Goal: Task Accomplishment & Management: Manage account settings

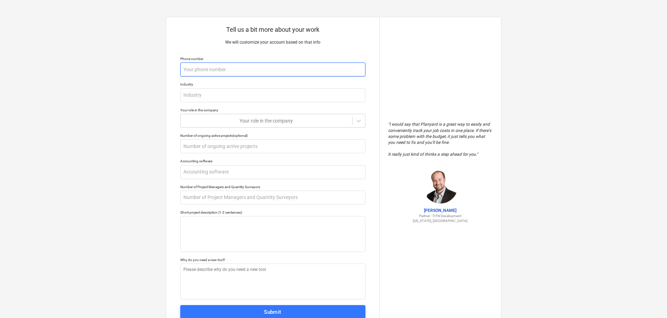
click at [208, 73] on input "text" at bounding box center [272, 69] width 185 height 14
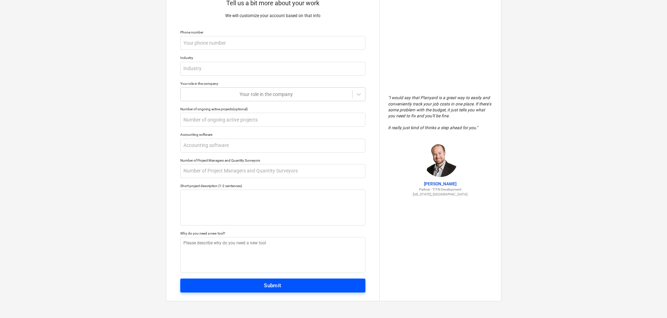
click at [269, 288] on div "Submit" at bounding box center [272, 285] width 17 height 9
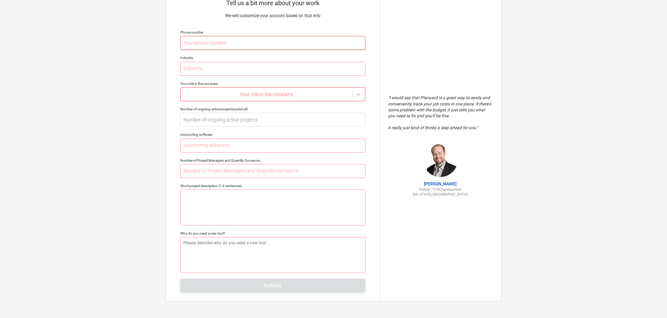
click at [226, 42] on input "text" at bounding box center [272, 43] width 185 height 14
type textarea "x"
type input "0"
type textarea "x"
type input "05"
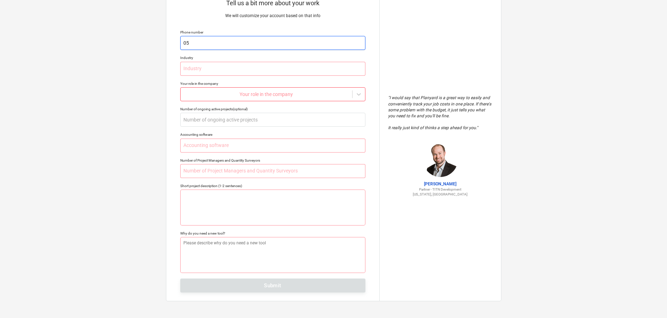
type textarea "x"
type input "052"
type textarea "x"
type input "0523"
type textarea "x"
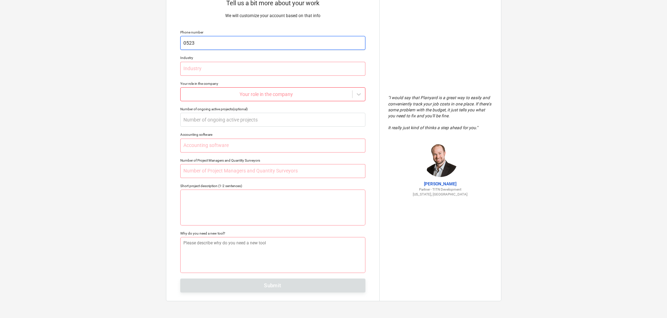
type input "05239"
type textarea "x"
type input "0523"
type textarea "x"
type input "05238"
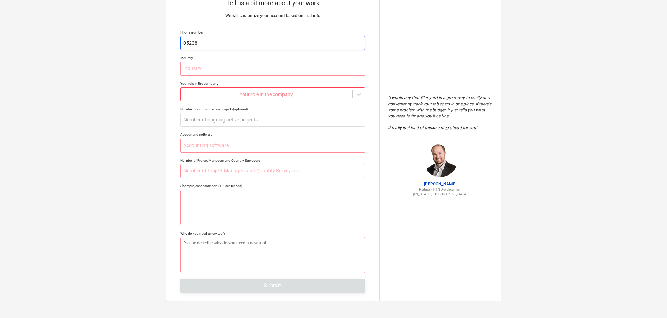
type textarea "x"
type input "052383"
type textarea "x"
type input "0523838"
type textarea "x"
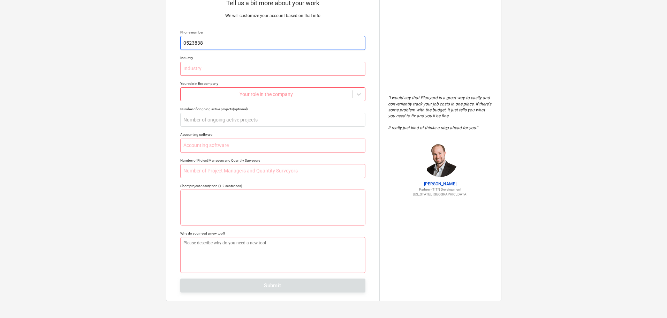
type input "05238380"
type textarea "x"
type input "052383807"
type textarea "x"
type input "0523838070"
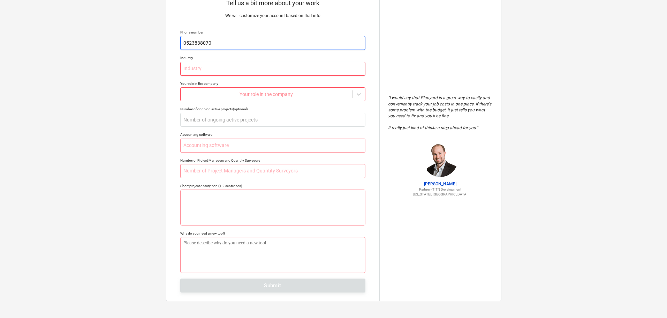
type textarea "x"
type input "C"
type textarea "x"
type input "CO"
type textarea "x"
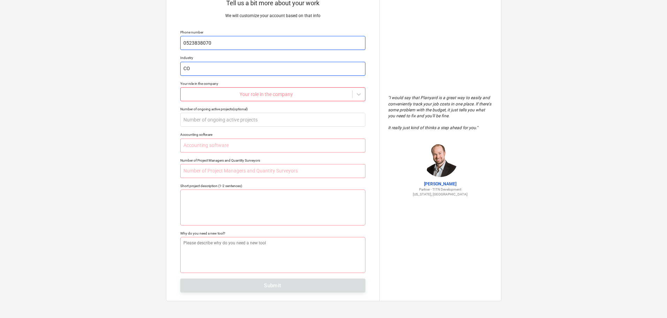
type input "COn"
type textarea "x"
type input "COns"
type textarea "x"
type input "COnst"
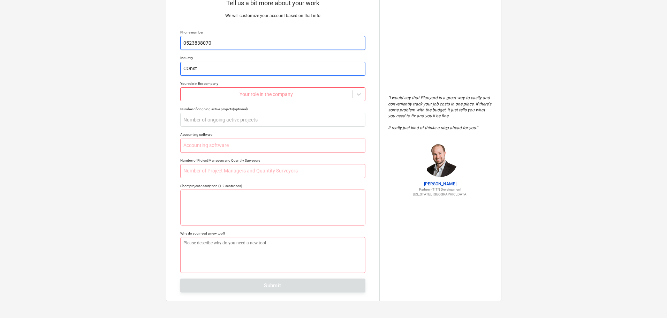
type textarea "x"
type input "COnstr"
type textarea "x"
type input "COnstru"
type textarea "x"
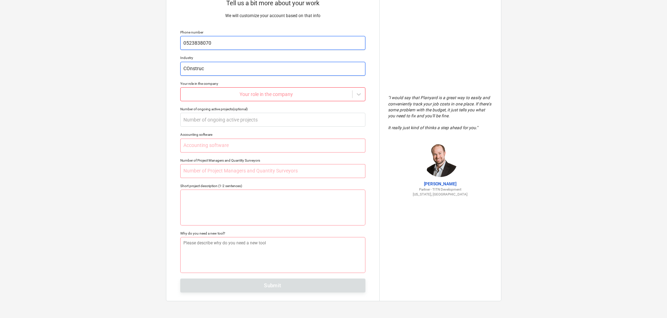
type input "COnstruct"
type textarea "x"
type input "COnstructy"
type textarea "x"
type input "COnstructyi"
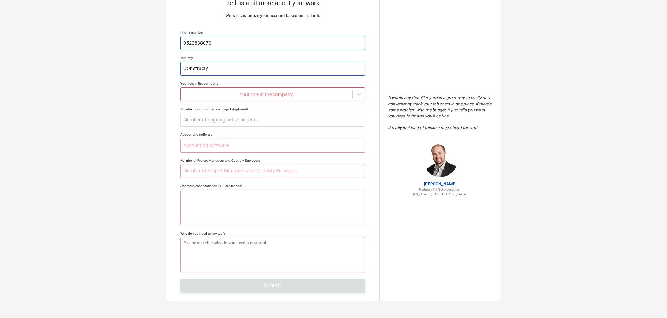
type textarea "x"
type input "COnstructyio"
type textarea "x"
type input "COnstructyion"
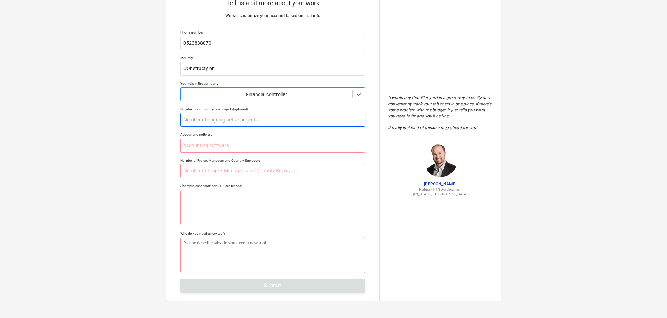
click at [223, 119] on input "text" at bounding box center [272, 120] width 185 height 14
type textarea "x"
type input "2"
click at [207, 149] on input "text" at bounding box center [272, 146] width 185 height 14
type textarea "x"
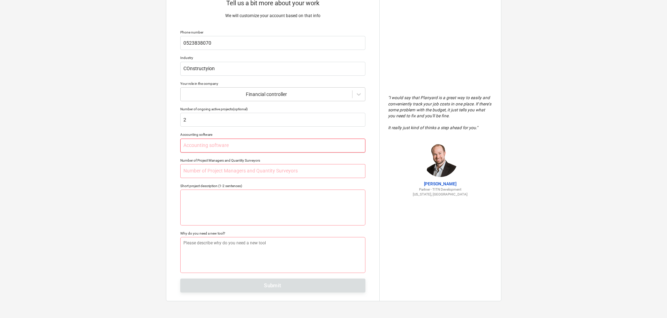
type input "X"
type textarea "x"
type input "XE"
type textarea "x"
type input "XER"
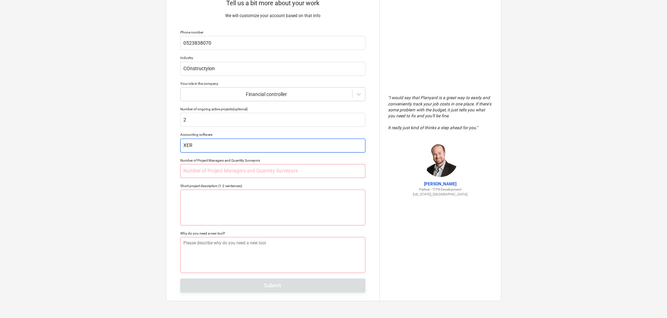
type textarea "x"
type input "XERO"
type textarea "x"
type input "A"
type textarea "x"
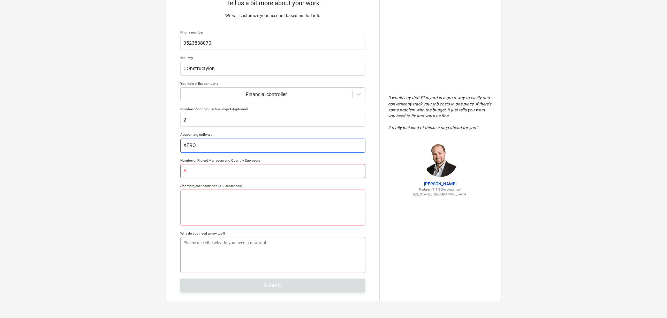
type input "AS"
type textarea "x"
type input "ASD"
type textarea "x"
type input "AS"
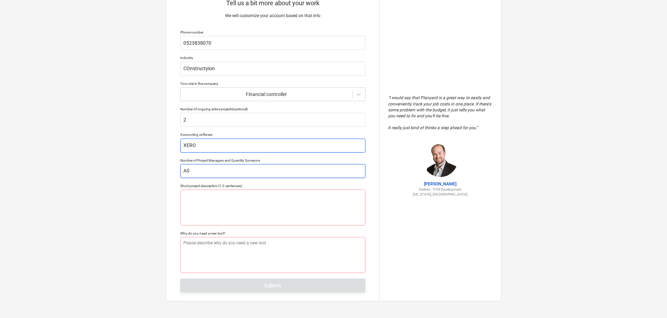
type textarea "x"
type input "A"
type textarea "x"
type input "a"
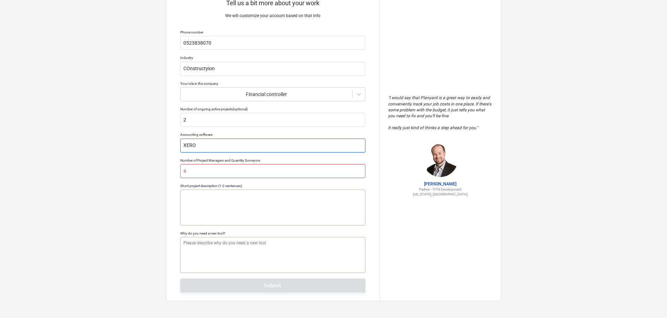
type textarea "x"
type input "as"
type textarea "x"
type input "asd"
type textarea "x"
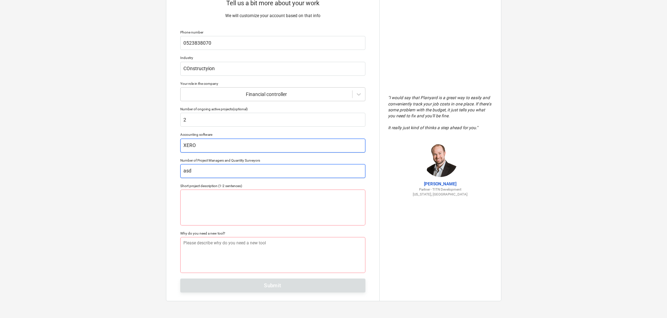
type input "as"
type textarea "x"
type input "a"
type textarea "x"
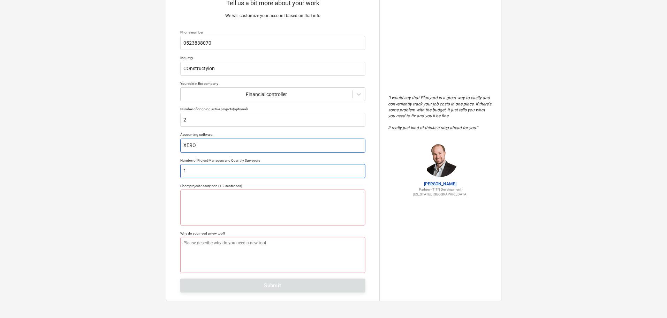
type input "1"
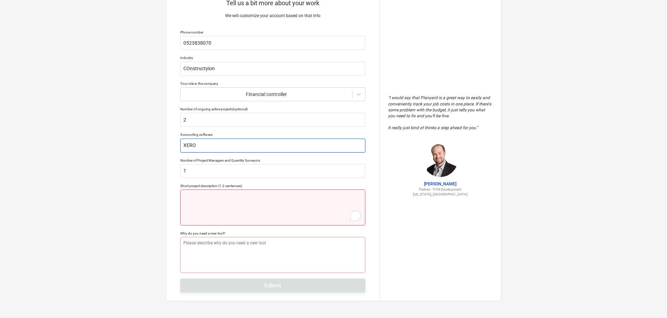
type textarea "x"
type textarea "R"
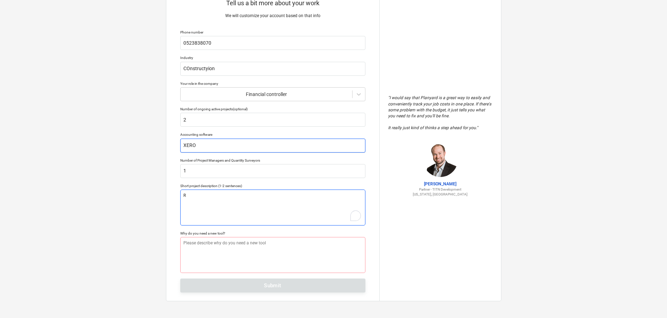
type textarea "x"
type textarea "Re"
type textarea "x"
type textarea "Rec"
type textarea "x"
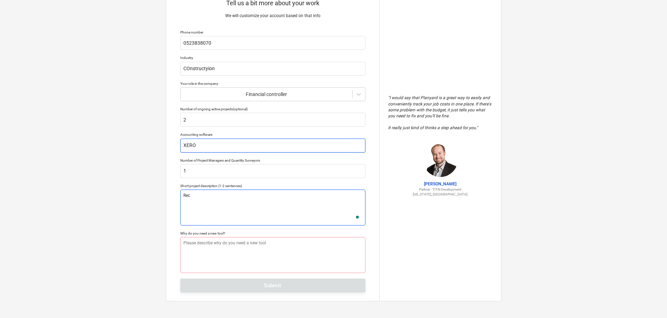
type textarea "Reco"
type textarea "x"
type textarea "Recon"
type textarea "x"
type textarea "Recons"
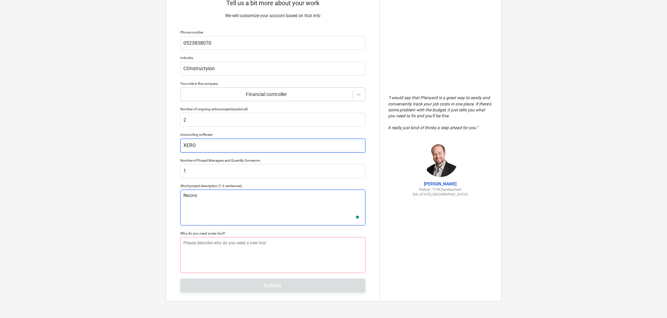
type textarea "x"
type textarea "Reconst"
type textarea "x"
type textarea "Reconstr"
type textarea "x"
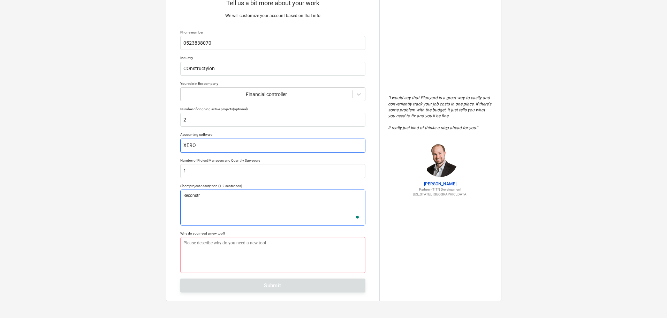
type textarea "Reconstru"
type textarea "x"
type textarea "Reconstruc"
type textarea "x"
type textarea "Reconstruct"
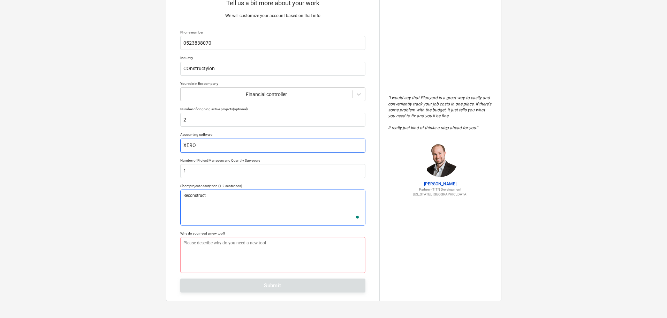
type textarea "x"
type textarea "Reconstructi"
type textarea "x"
type textarea "Reconstructio"
type textarea "x"
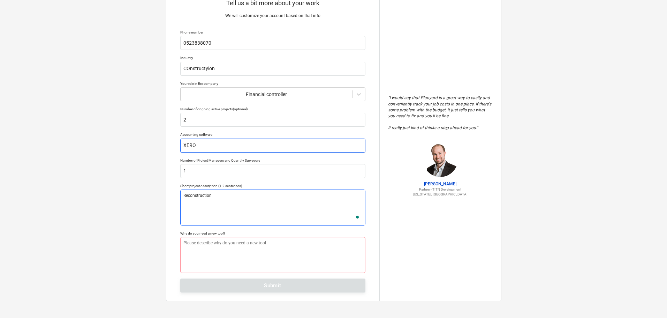
type textarea "Reconstruction"
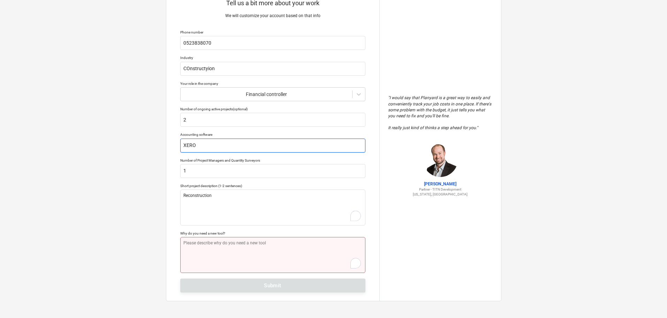
type textarea "x"
type textarea "S"
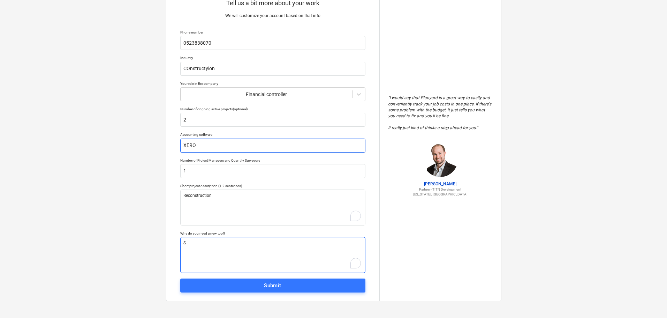
type textarea "x"
type textarea "Se"
type textarea "x"
type textarea "See"
type textarea "x"
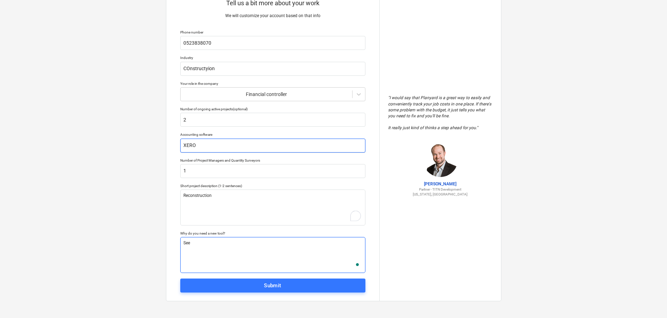
type textarea "See"
type textarea "x"
type textarea "See t"
type textarea "x"
type textarea "See th"
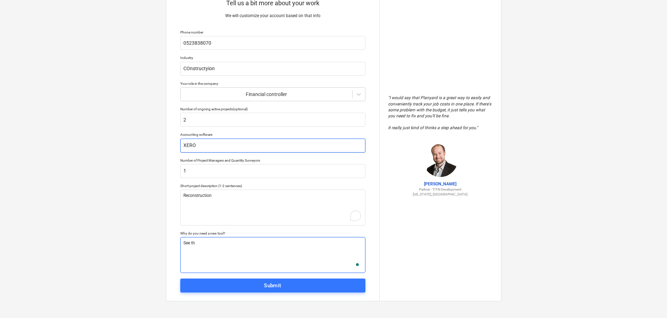
type textarea "x"
type textarea "See the"
type textarea "x"
type textarea "See the"
type textarea "x"
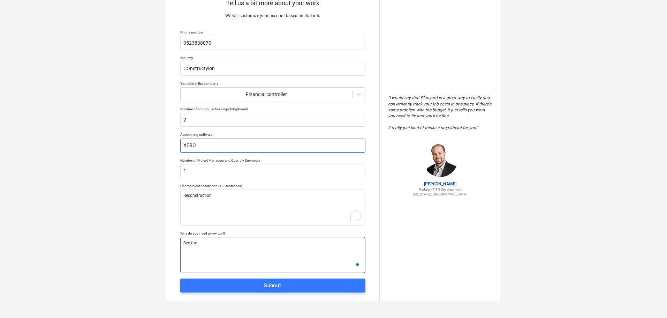
type textarea "See the f"
type textarea "x"
type textarea "See the fu"
type textarea "x"
type textarea "See the fun"
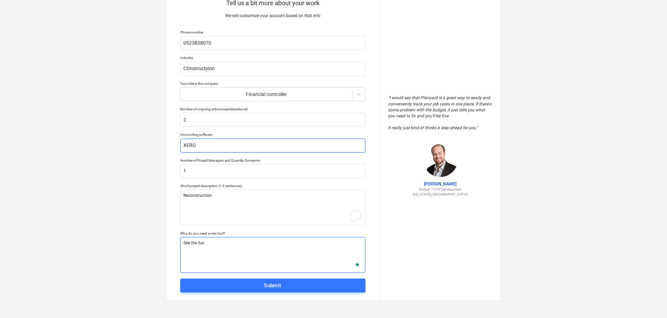
type textarea "x"
type textarea "See the func"
type textarea "x"
type textarea "See the funct"
type textarea "x"
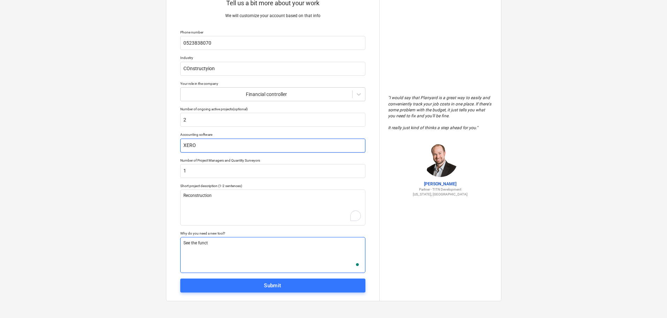
type textarea "See the functi"
type textarea "x"
type textarea "See the functio"
type textarea "x"
type textarea "See the function"
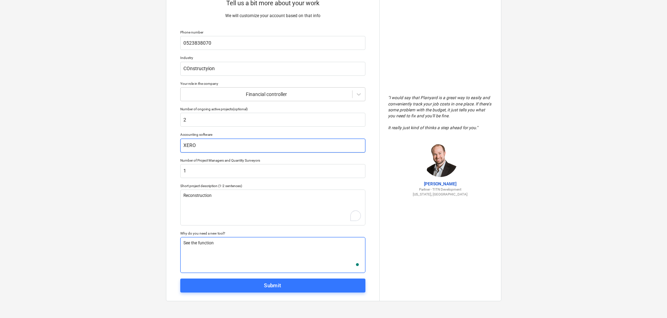
type textarea "x"
type textarea "See the functiona"
type textarea "x"
type textarea "See the functional"
type textarea "x"
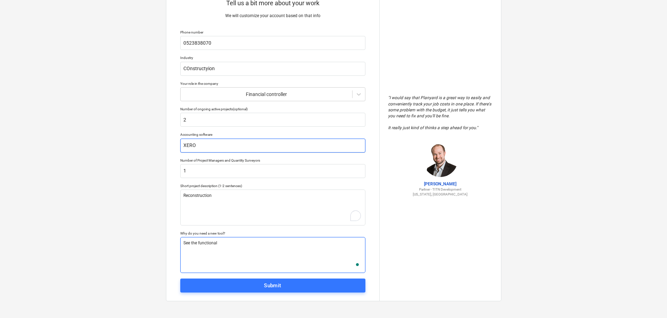
type textarea "See the functionali"
type textarea "x"
type textarea "See the functionalit"
type textarea "x"
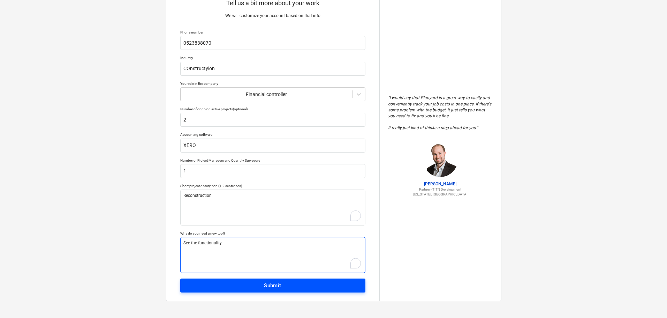
type textarea "See the functionality"
click at [239, 285] on span "Submit" at bounding box center [273, 285] width 170 height 9
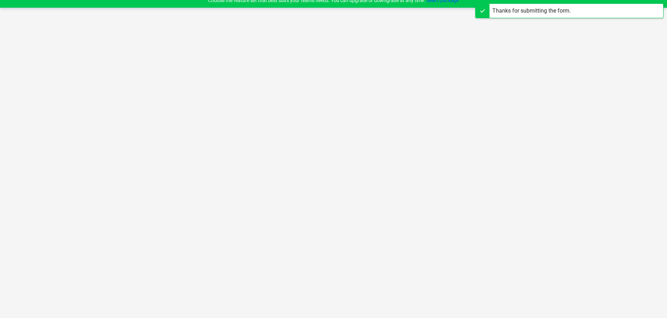
scroll to position [7, 0]
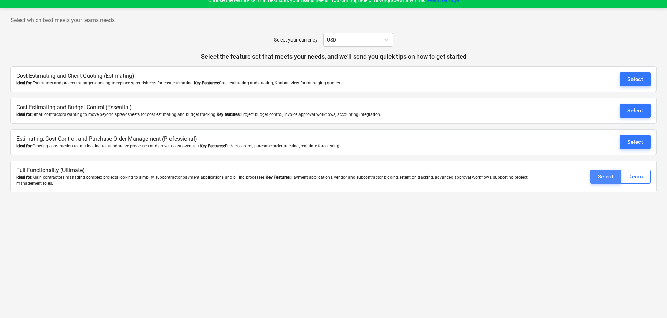
click at [606, 176] on div "Select" at bounding box center [606, 176] width 16 height 9
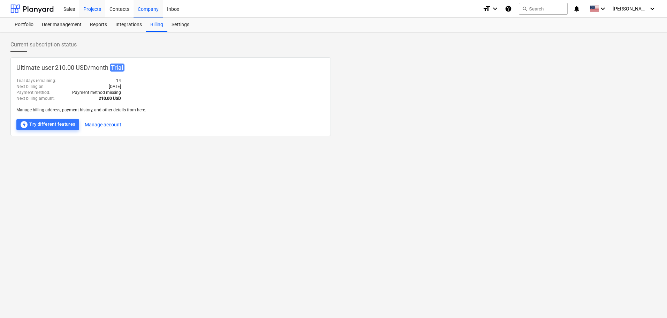
click at [88, 10] on div "Projects" at bounding box center [92, 9] width 26 height 18
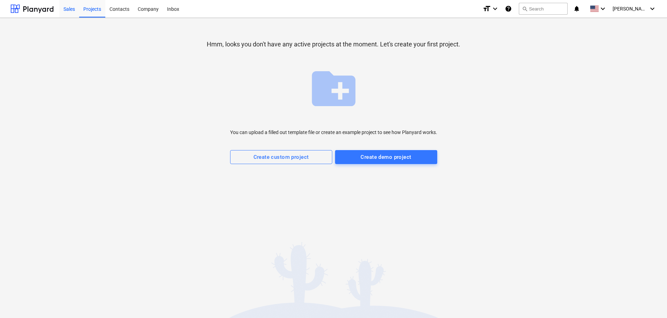
click at [72, 7] on div "Sales" at bounding box center [69, 9] width 20 height 18
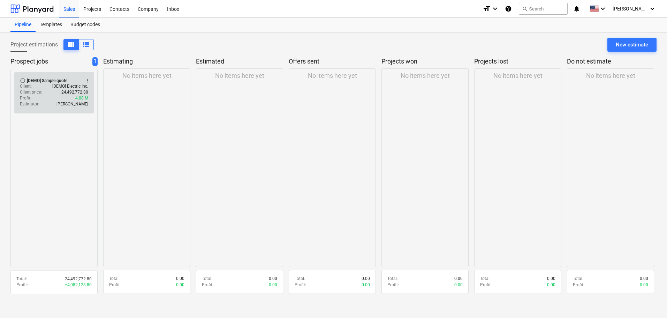
click at [42, 98] on div "Profit : 4.08 M" at bounding box center [54, 98] width 68 height 6
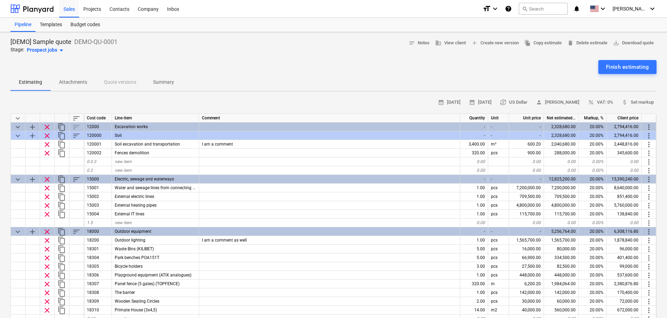
click at [68, 79] on p "Attachments" at bounding box center [73, 82] width 28 height 7
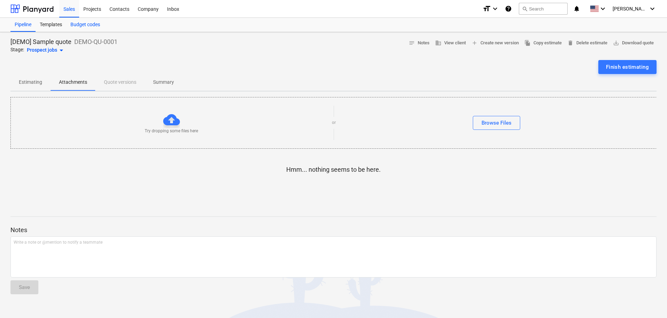
click at [86, 18] on div "Budget codes" at bounding box center [85, 25] width 38 height 14
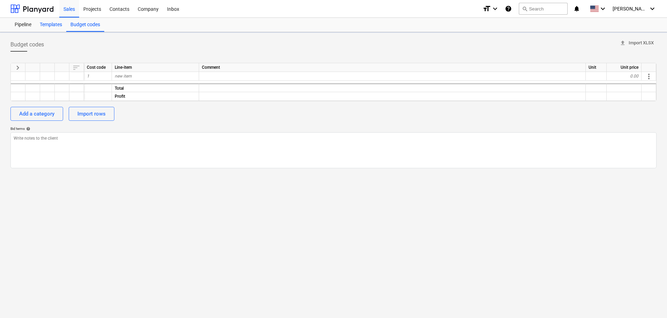
type textarea "x"
click at [51, 24] on div "Templates" at bounding box center [51, 25] width 31 height 14
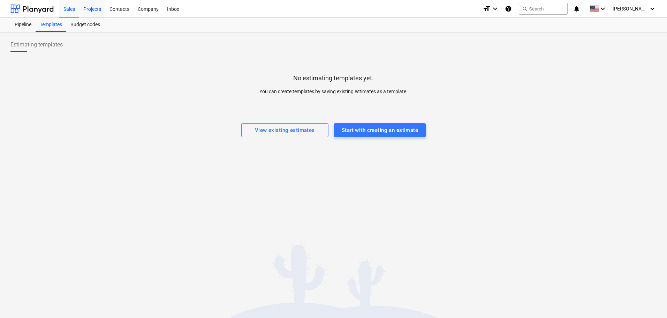
click at [94, 8] on div "Projects" at bounding box center [92, 9] width 26 height 18
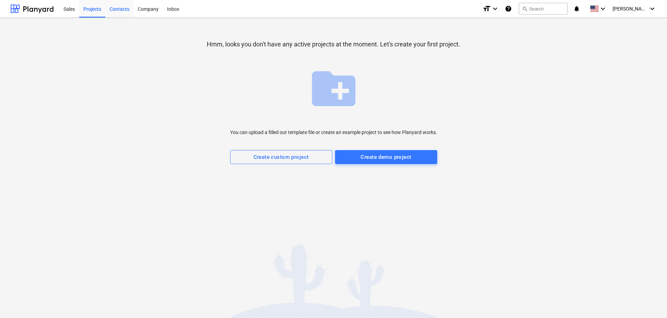
click at [114, 9] on div "Contacts" at bounding box center [119, 9] width 28 height 18
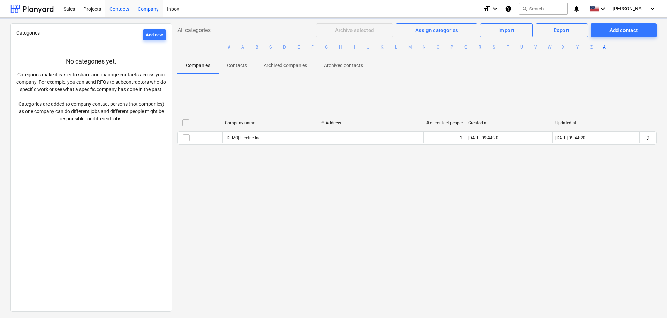
click at [144, 7] on div "Company" at bounding box center [148, 9] width 29 height 18
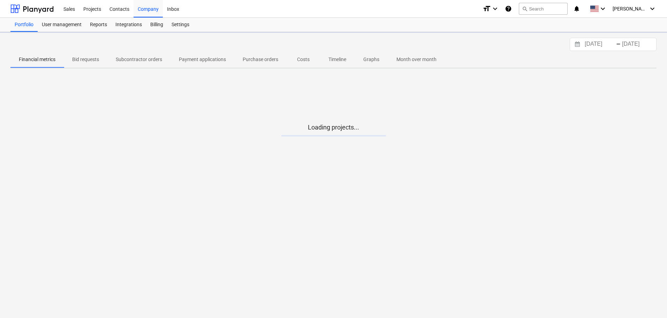
click at [255, 60] on p "Purchase orders" at bounding box center [261, 59] width 36 height 7
click at [652, 8] on icon "keyboard_arrow_down" at bounding box center [653, 9] width 8 height 8
click at [642, 28] on div "Settings" at bounding box center [636, 27] width 42 height 11
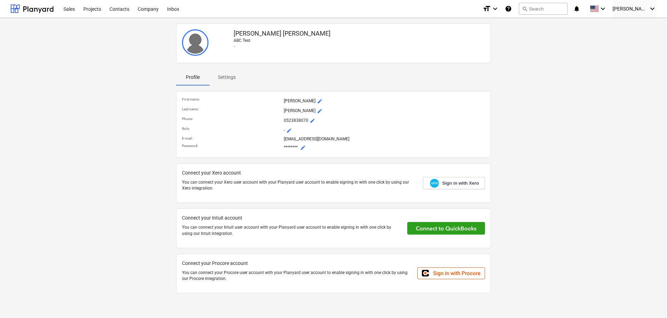
click at [506, 139] on div "Oleksandr Polishchuk ABC Test - Profile Settings First name : Oleksandr mode_ed…" at bounding box center [334, 161] width 652 height 281
click at [654, 10] on icon "keyboard_arrow_down" at bounding box center [653, 9] width 8 height 8
click at [636, 38] on div "Log out" at bounding box center [636, 38] width 42 height 11
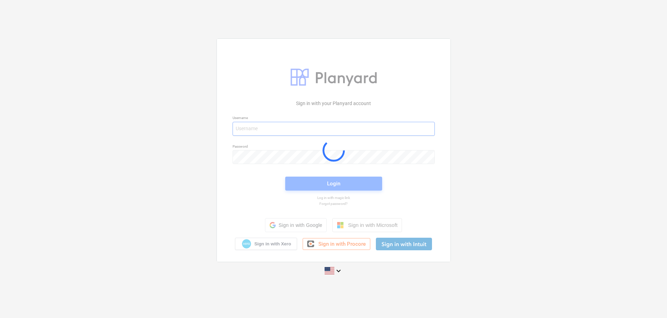
type input "PSVITACAWKO@gmail.com"
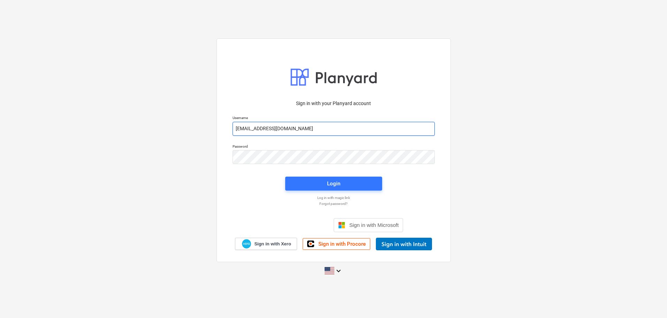
click at [310, 127] on input "PSVITACAWKO@gmail.com" at bounding box center [334, 129] width 202 height 14
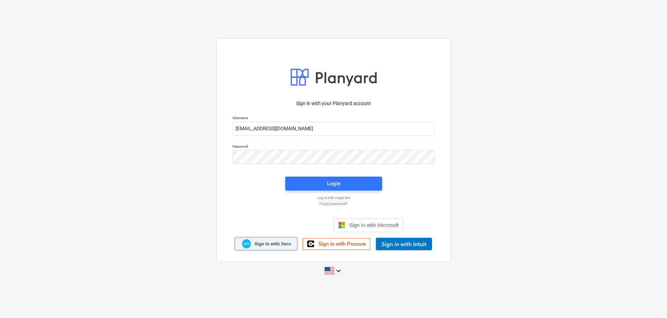
click at [258, 241] on span "Sign in with Xero" at bounding box center [272, 244] width 37 height 6
